Goal: Task Accomplishment & Management: Manage account settings

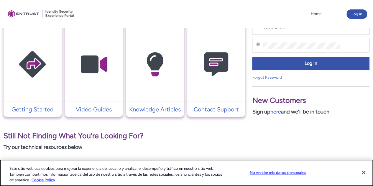
scroll to position [134, 0]
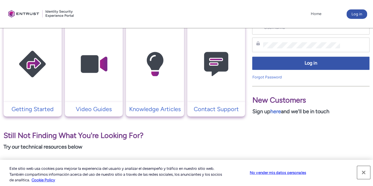
click at [363, 173] on button "Cerrar" at bounding box center [363, 172] width 13 height 13
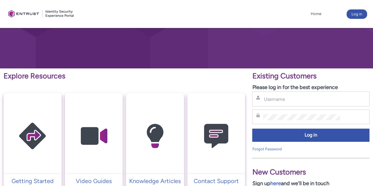
scroll to position [62, 0]
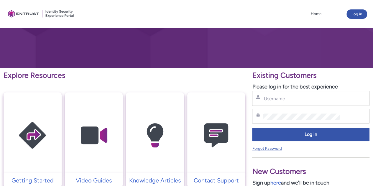
click at [276, 147] on link "Forgot Password" at bounding box center [266, 148] width 29 height 4
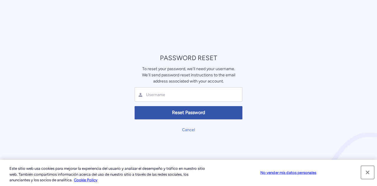
click at [365, 172] on button "Cerrar" at bounding box center [367, 172] width 13 height 13
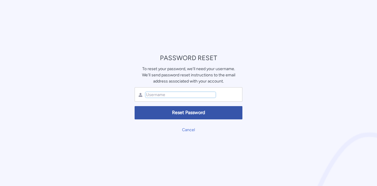
click at [193, 96] on input "text" at bounding box center [181, 95] width 70 height 6
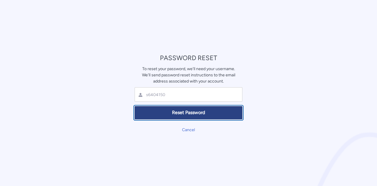
click at [196, 114] on span "Reset Password" at bounding box center [189, 112] width 100 height 7
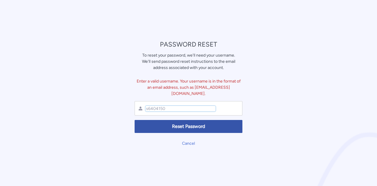
click at [199, 106] on input "s6404150" at bounding box center [181, 109] width 70 height 6
type input "s"
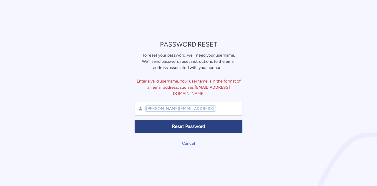
type input "elier.herrerad@scotiabank.com.mx"
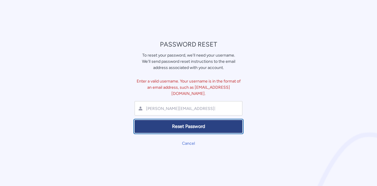
click at [215, 125] on span "Reset Password" at bounding box center [189, 126] width 100 height 7
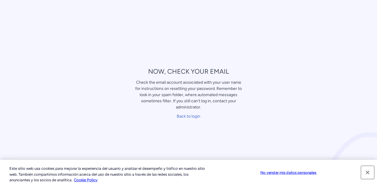
click at [367, 172] on button "Cerrar" at bounding box center [367, 172] width 13 height 13
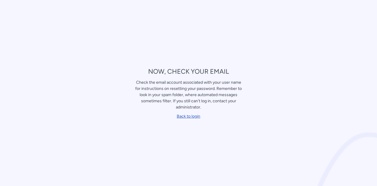
click at [193, 118] on link "Back to login" at bounding box center [189, 116] width 24 height 5
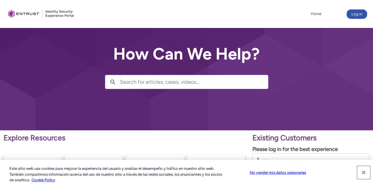
click at [364, 175] on button "Cerrar" at bounding box center [363, 172] width 13 height 13
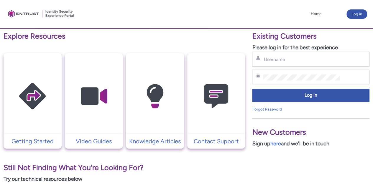
scroll to position [102, 0]
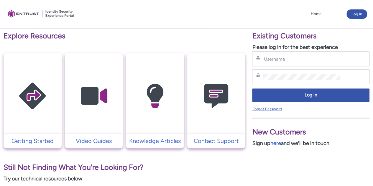
click at [273, 108] on link "Forgot Password" at bounding box center [266, 109] width 29 height 4
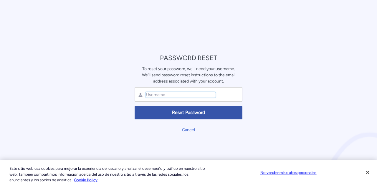
click at [184, 97] on input "text" at bounding box center [181, 95] width 70 height 6
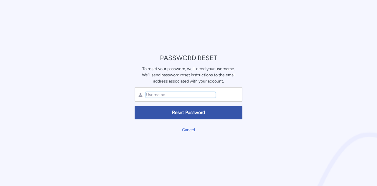
click at [184, 97] on input "text" at bounding box center [181, 95] width 70 height 6
type input "elier.herrerad@scotiabank.com.mx"
click at [300, 85] on div "PASSWORD RESET To reset your password, we'll need your username. We'll send pas…" at bounding box center [188, 93] width 377 height 186
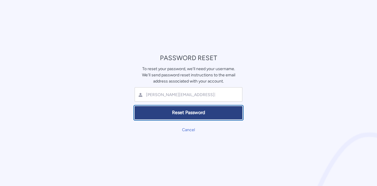
click at [226, 108] on button "Reset Password" at bounding box center [189, 112] width 108 height 13
